Goal: Information Seeking & Learning: Learn about a topic

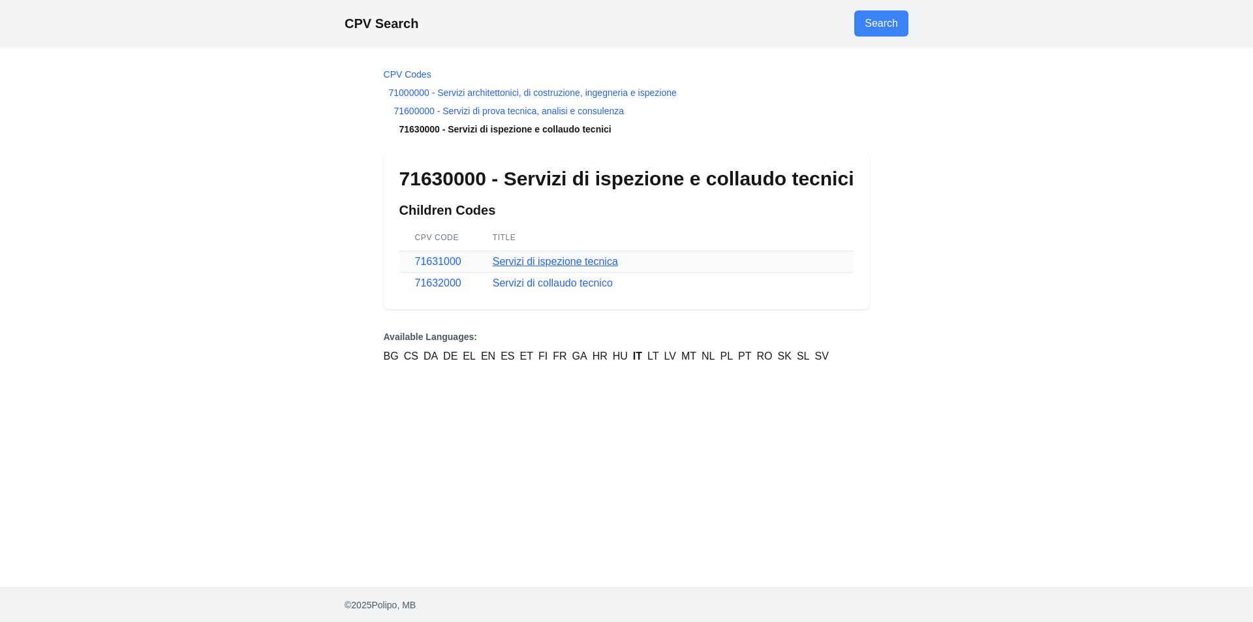
click at [559, 264] on link "Servizi di ispezione tecnica" at bounding box center [555, 261] width 125 height 11
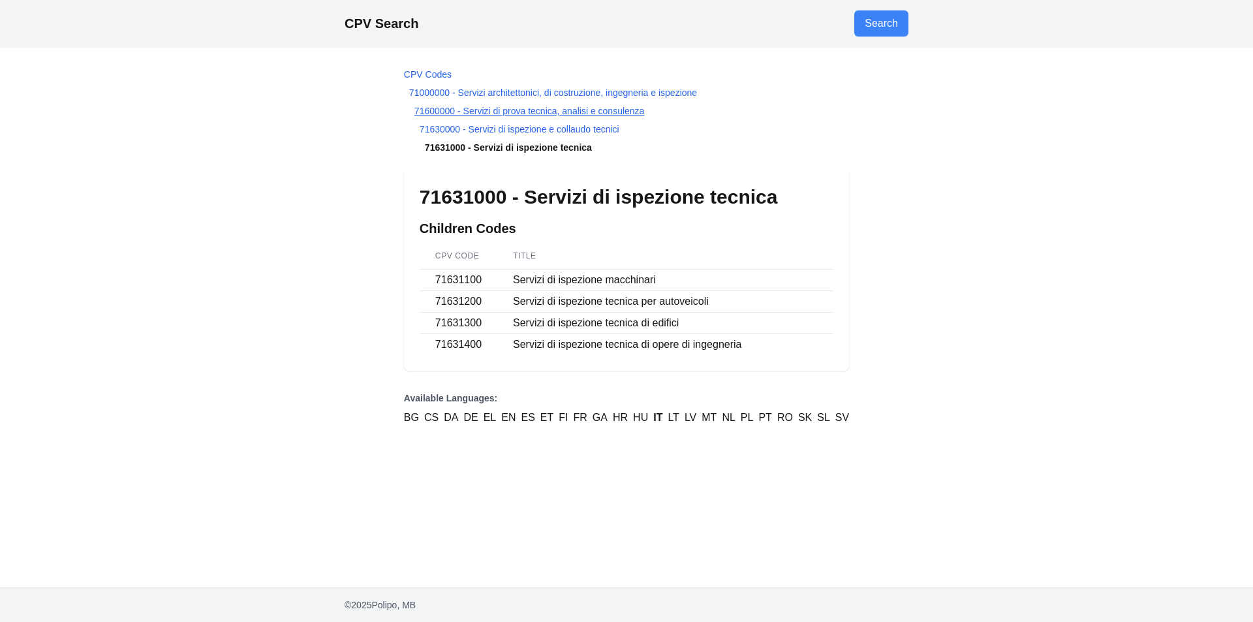
click at [508, 108] on link "71600000 - Servizi di prova tecnica, analisi e consulenza" at bounding box center [529, 111] width 230 height 10
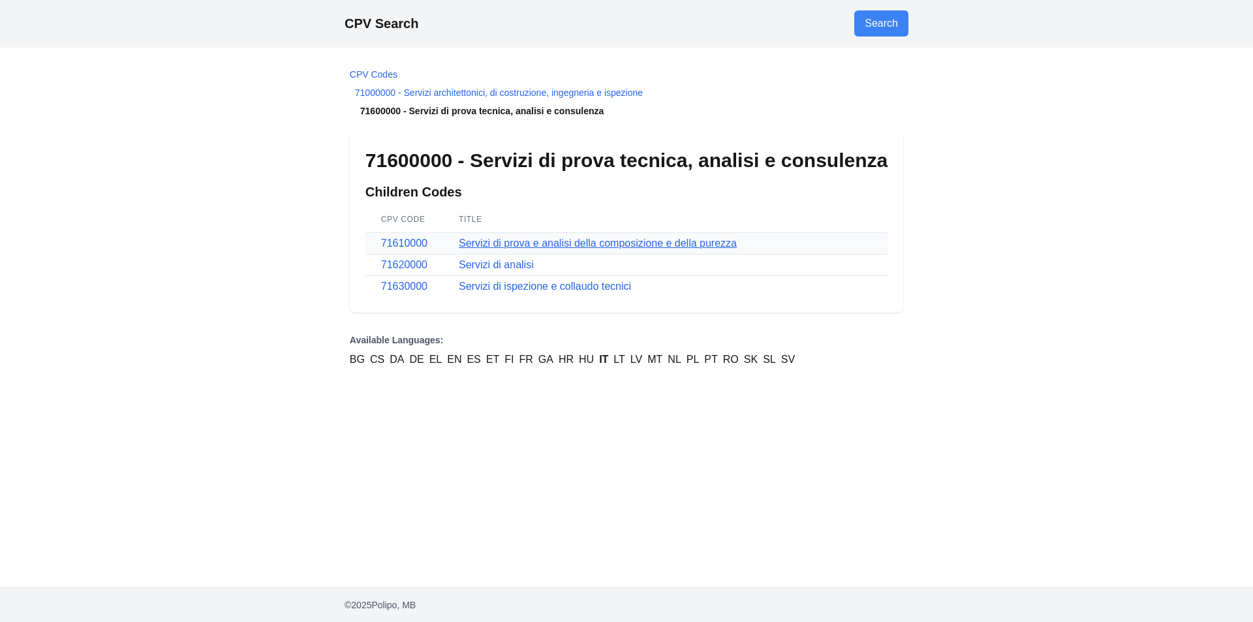
click at [587, 243] on link "Servizi di prova e analisi della composizione e della purezza" at bounding box center [598, 243] width 278 height 11
